Goal: Check status: Check status

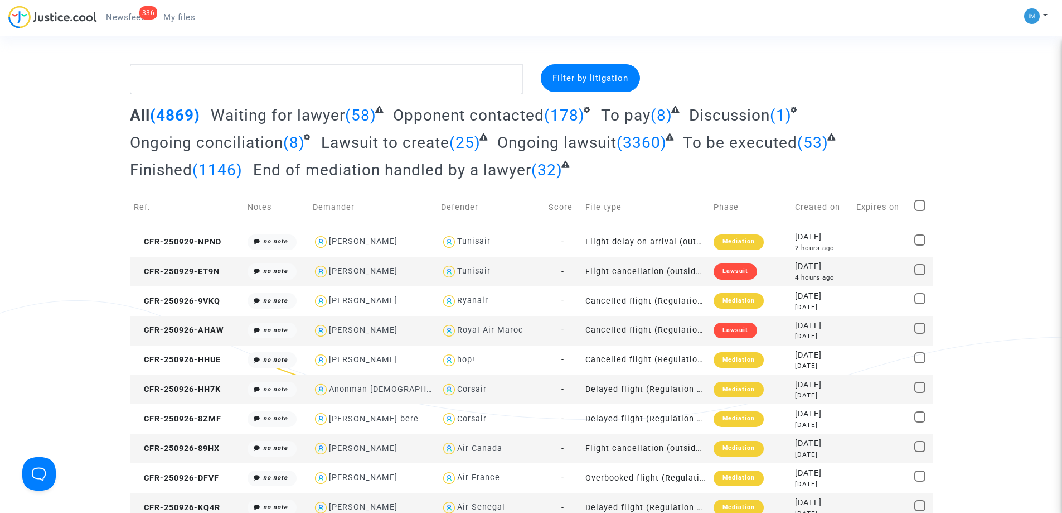
drag, startPoint x: 0, startPoint y: 0, endPoint x: 1, endPoint y: 226, distance: 226.4
